Goal: Check status: Check status

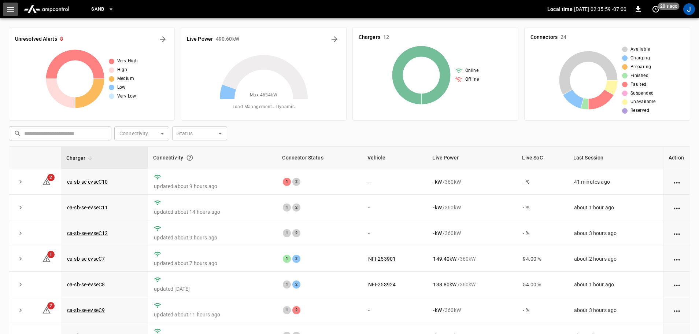
click at [13, 10] on icon "button" at bounding box center [10, 9] width 7 height 5
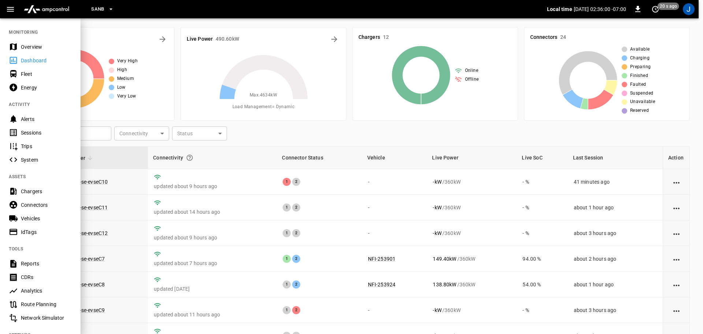
click at [33, 60] on div "Dashboard" at bounding box center [46, 60] width 51 height 7
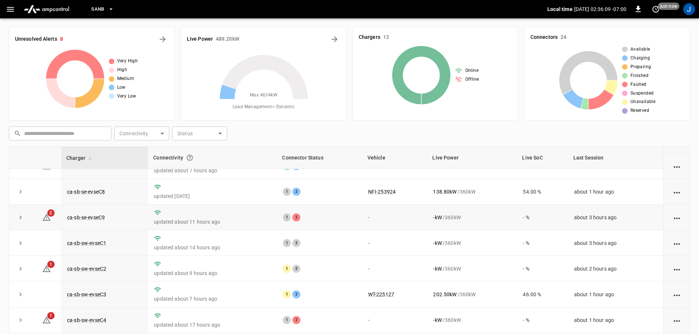
scroll to position [101, 0]
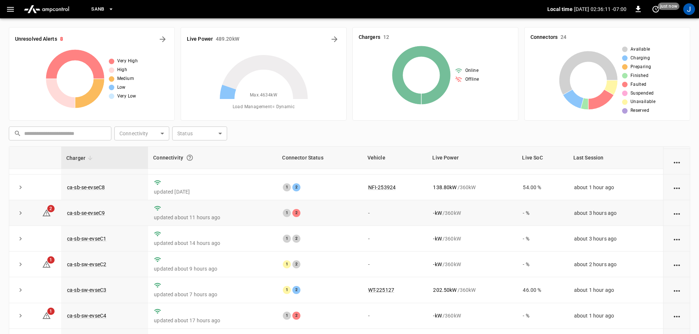
click at [86, 214] on td "ca-sb-se-evseC9" at bounding box center [104, 213] width 87 height 26
click at [78, 212] on link "ca-sb-se-evseC9" at bounding box center [86, 212] width 41 height 9
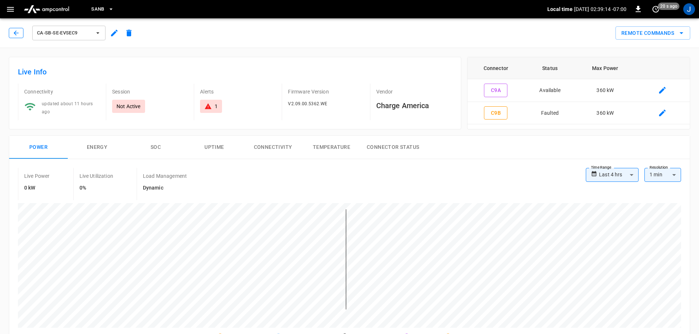
click at [14, 29] on button "button" at bounding box center [16, 33] width 15 height 10
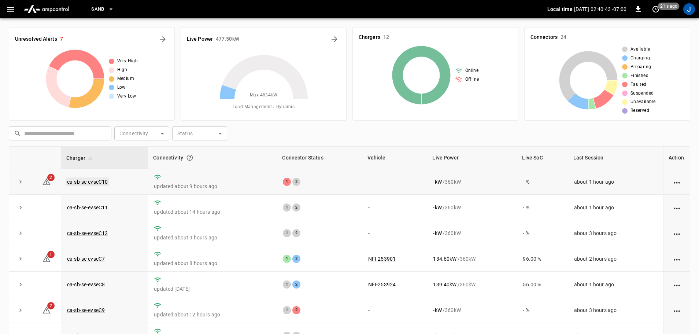
click at [92, 184] on link "ca-sb-se-evseC10" at bounding box center [88, 181] width 44 height 9
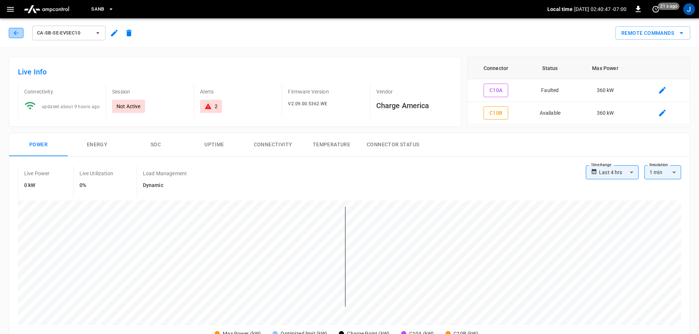
click at [15, 30] on icon "button" at bounding box center [15, 32] width 7 height 7
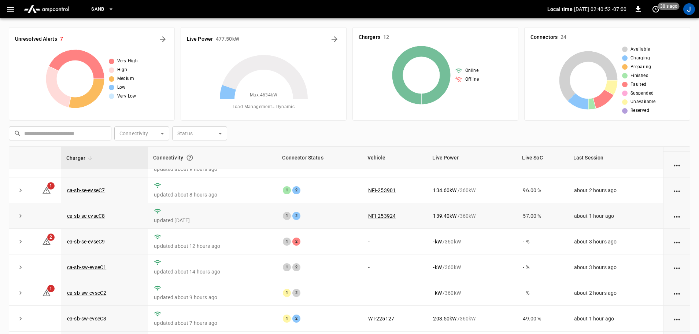
scroll to position [73, 0]
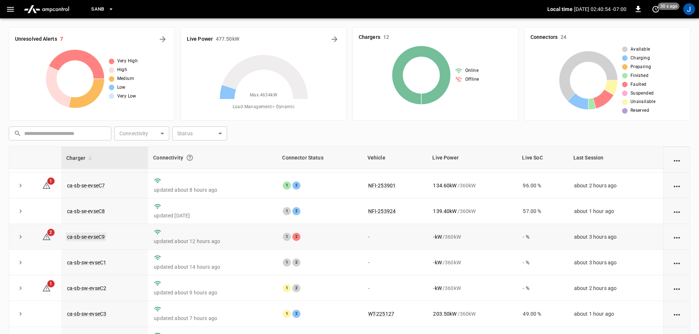
click at [88, 238] on link "ca-sb-se-evseC9" at bounding box center [86, 236] width 41 height 9
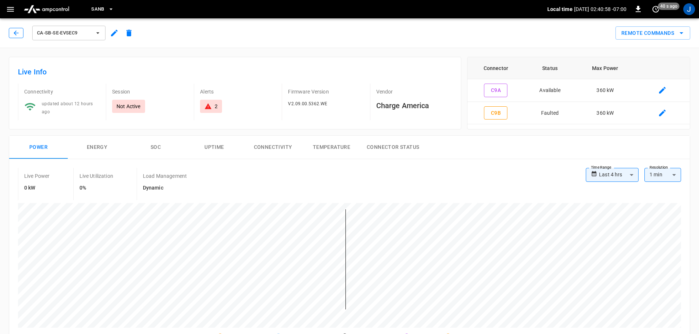
click at [19, 32] on icon "button" at bounding box center [15, 32] width 7 height 7
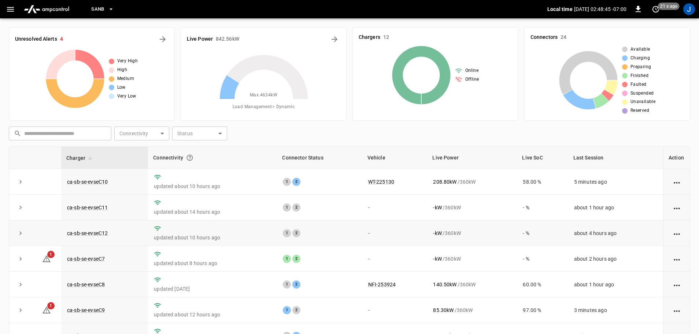
scroll to position [37, 0]
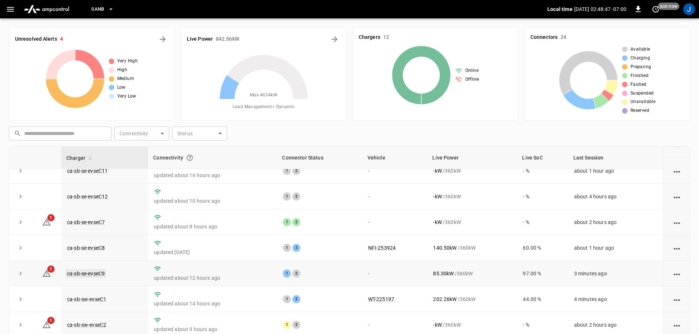
click at [91, 274] on link "ca-sb-se-evseC9" at bounding box center [86, 273] width 41 height 9
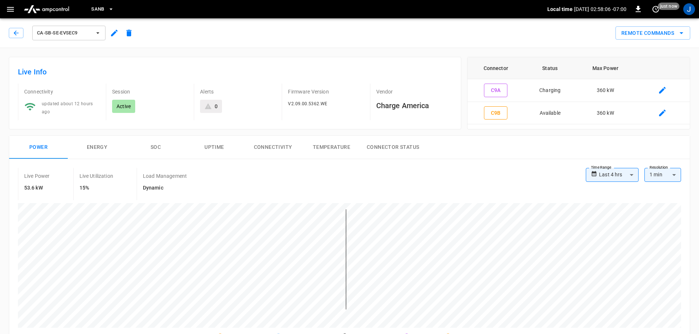
click at [23, 33] on div "ca-sb-se-evseC9" at bounding box center [72, 33] width 127 height 18
click at [17, 31] on icon "button" at bounding box center [15, 32] width 7 height 7
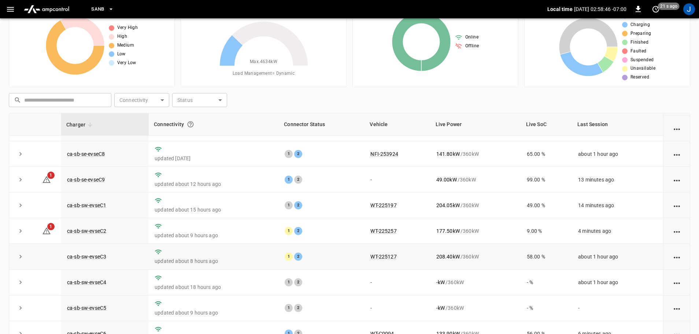
scroll to position [73, 0]
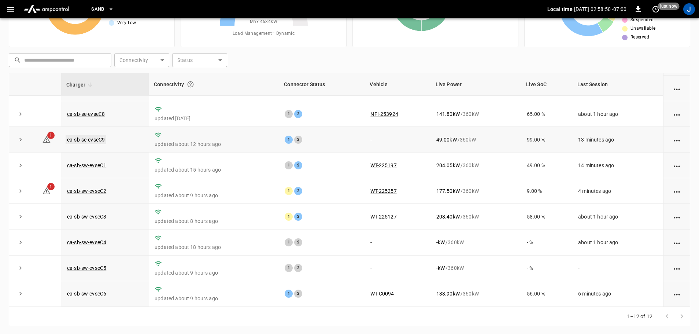
click at [79, 137] on link "ca-sb-se-evseC9" at bounding box center [86, 139] width 41 height 9
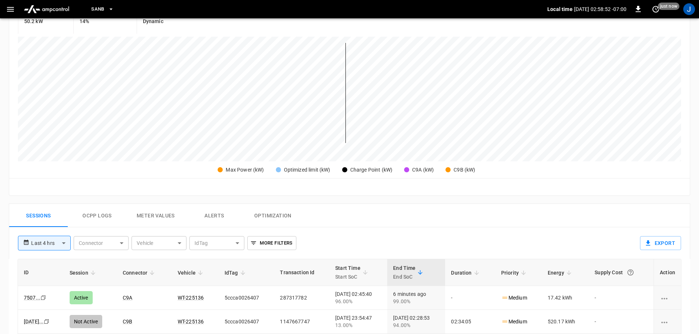
scroll to position [183, 0]
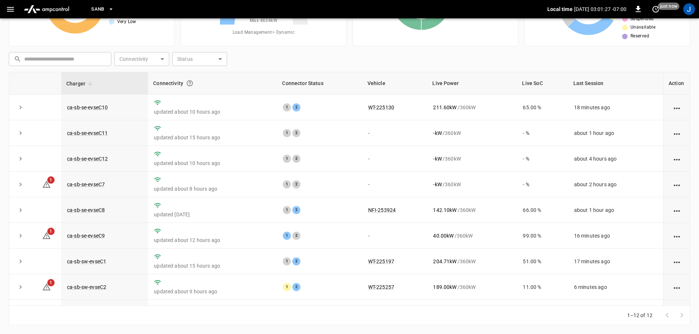
scroll to position [73, 0]
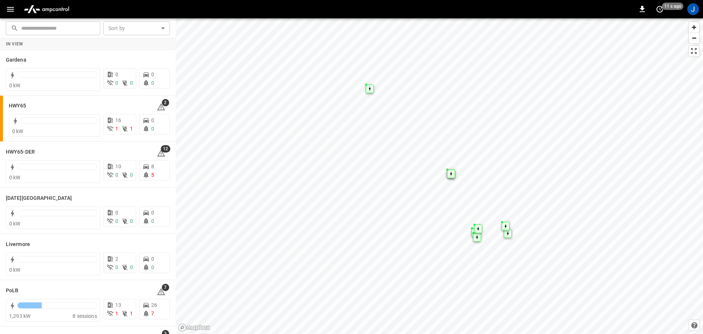
click at [8, 5] on icon "button" at bounding box center [10, 9] width 9 height 9
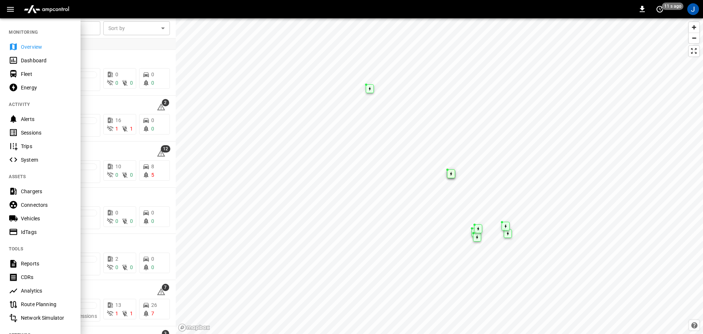
click at [32, 60] on div "Dashboard" at bounding box center [46, 60] width 51 height 7
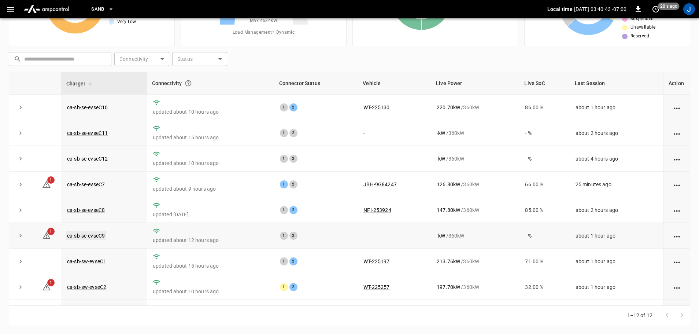
click at [99, 236] on link "ca-sb-se-evseC9" at bounding box center [86, 235] width 41 height 9
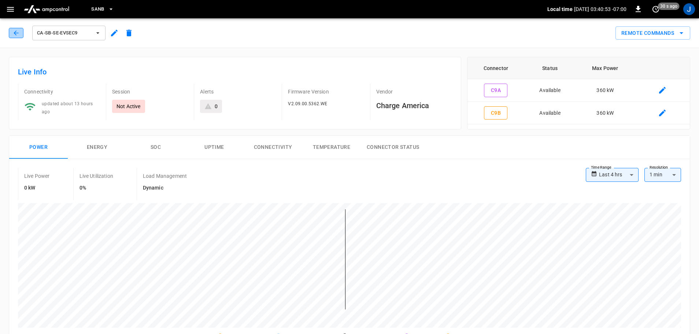
click at [15, 33] on icon "button" at bounding box center [15, 32] width 7 height 7
